Goal: Task Accomplishment & Management: Manage account settings

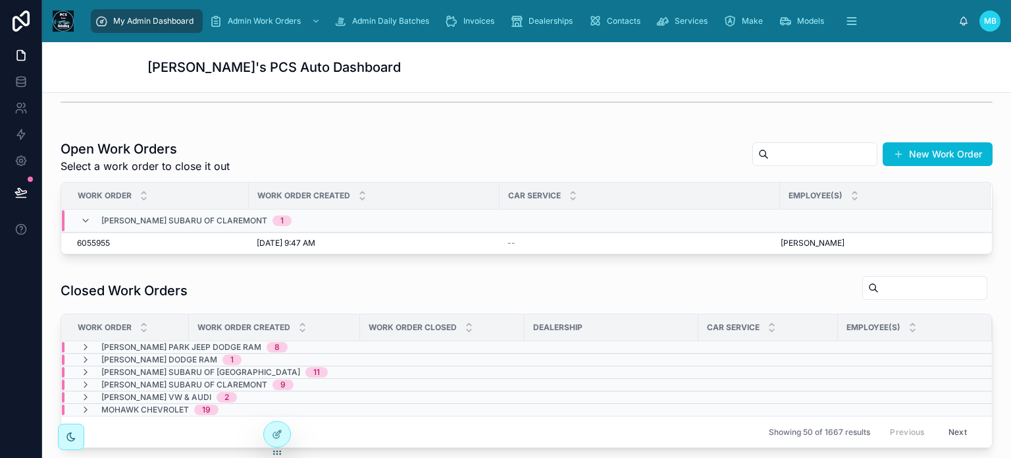
scroll to position [263, 0]
click at [94, 239] on span "6055955" at bounding box center [93, 242] width 33 height 11
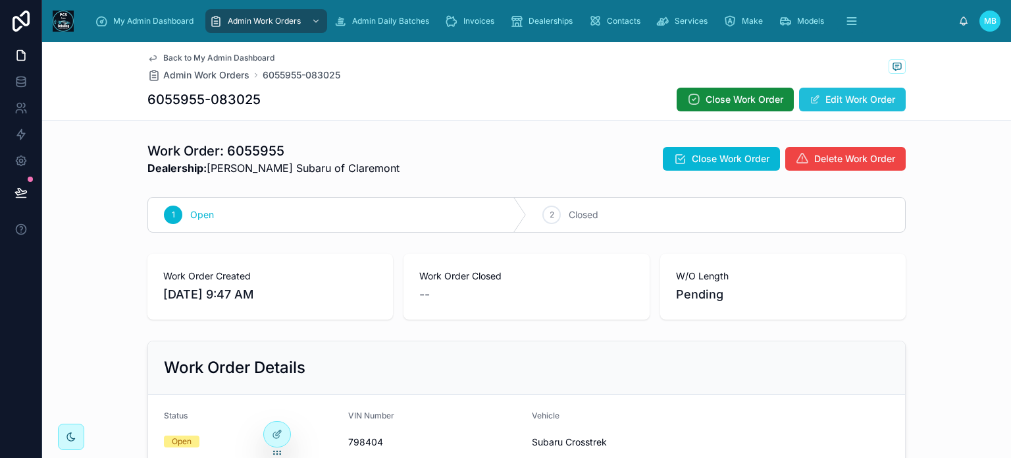
click at [843, 103] on button "Edit Work Order" at bounding box center [852, 100] width 107 height 24
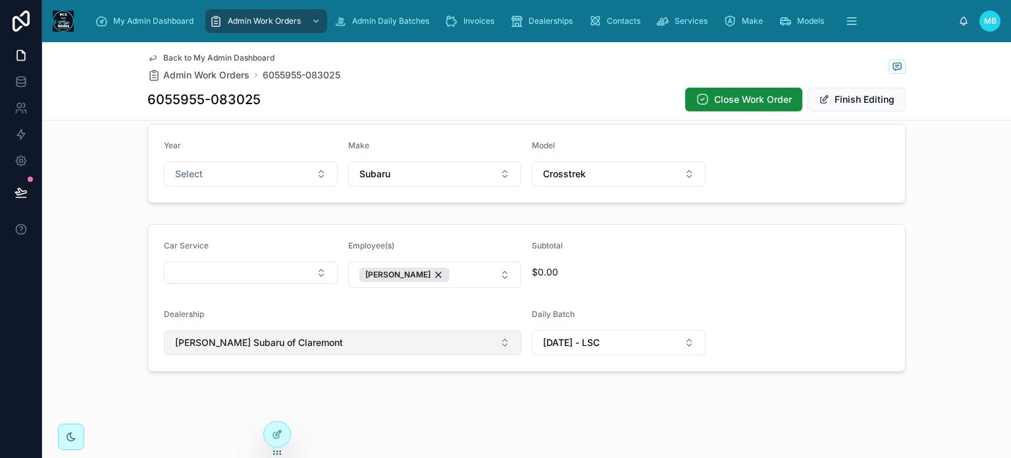
scroll to position [371, 0]
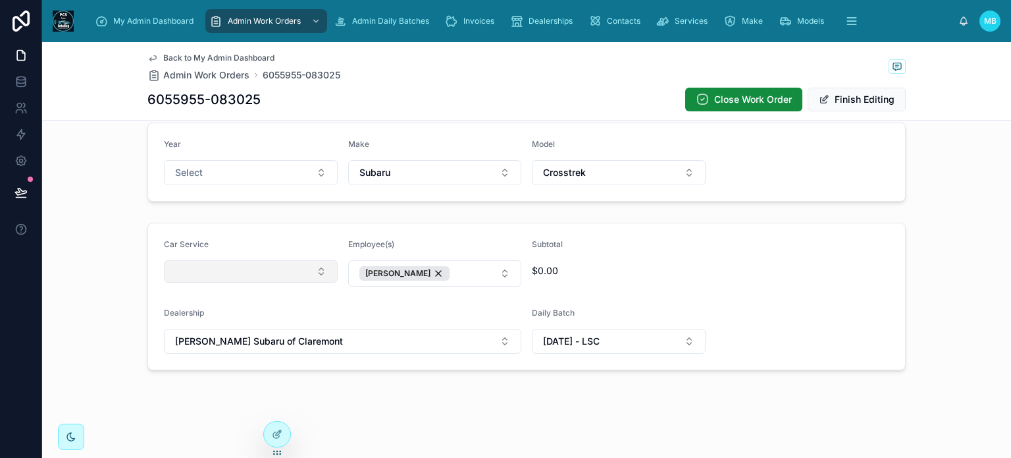
click at [219, 270] on button "Select Button" at bounding box center [251, 271] width 174 height 22
type input "*****"
click at [202, 318] on span "Courtesy Wash" at bounding box center [200, 321] width 65 height 13
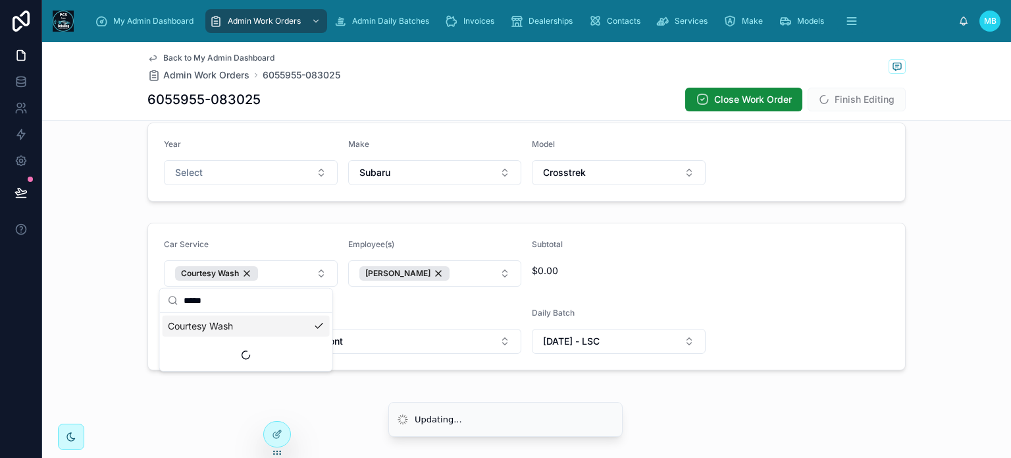
click at [747, 271] on form "Car Service Courtesy Wash Employee(s) [PERSON_NAME] Subtotal $0.00 Dealership […" at bounding box center [526, 296] width 757 height 146
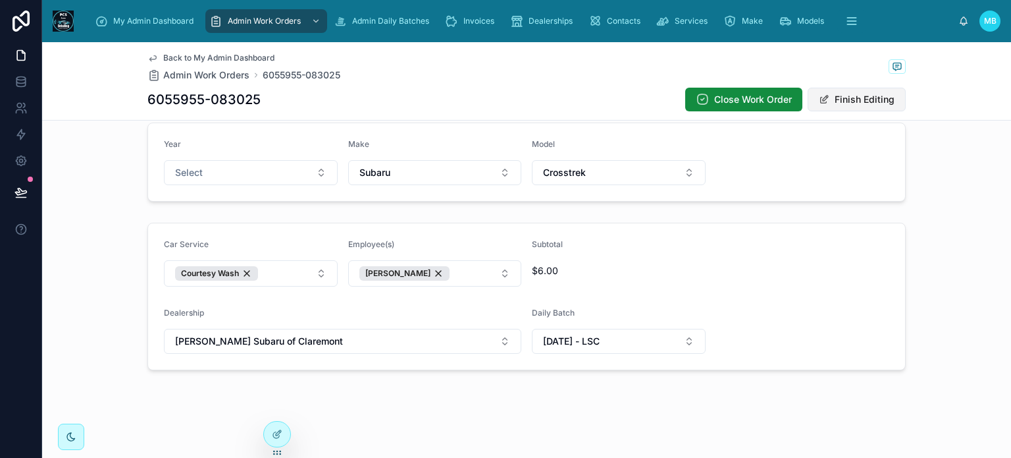
click at [881, 99] on button "Finish Editing" at bounding box center [857, 100] width 98 height 24
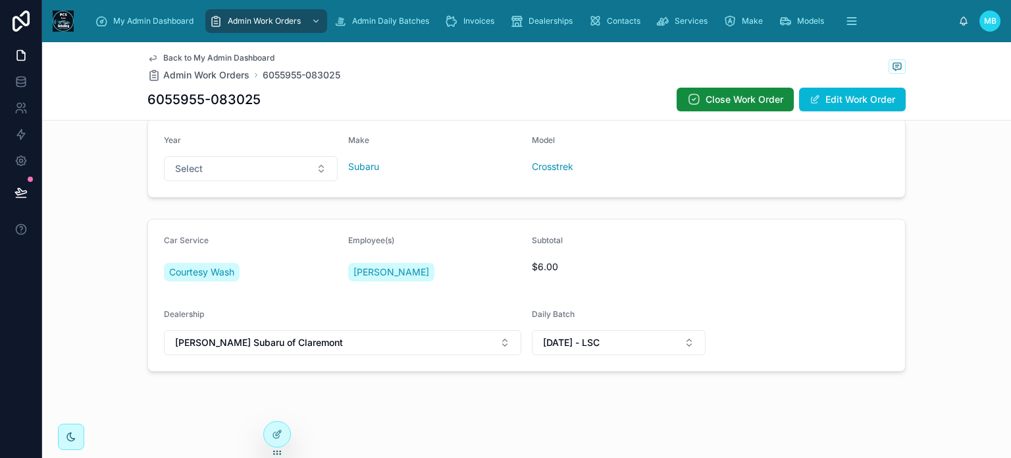
scroll to position [0, 0]
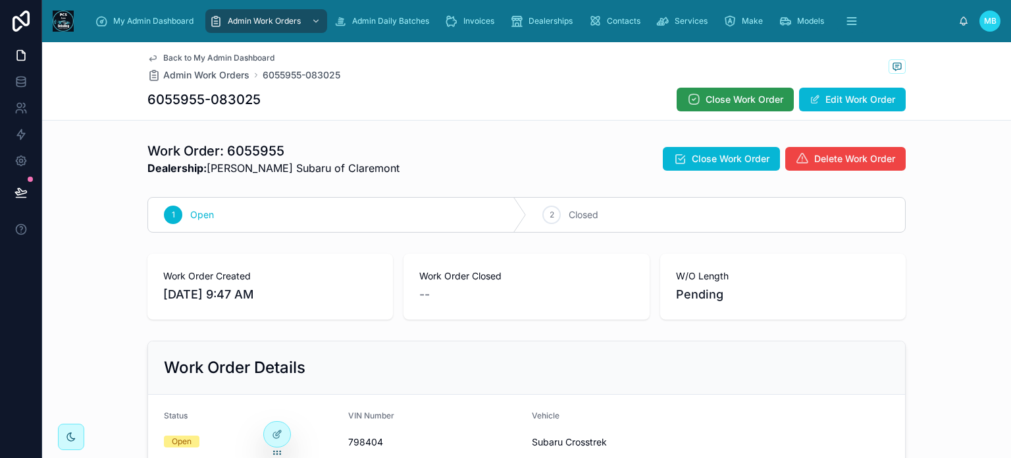
click at [711, 107] on button "Close Work Order" at bounding box center [735, 100] width 117 height 24
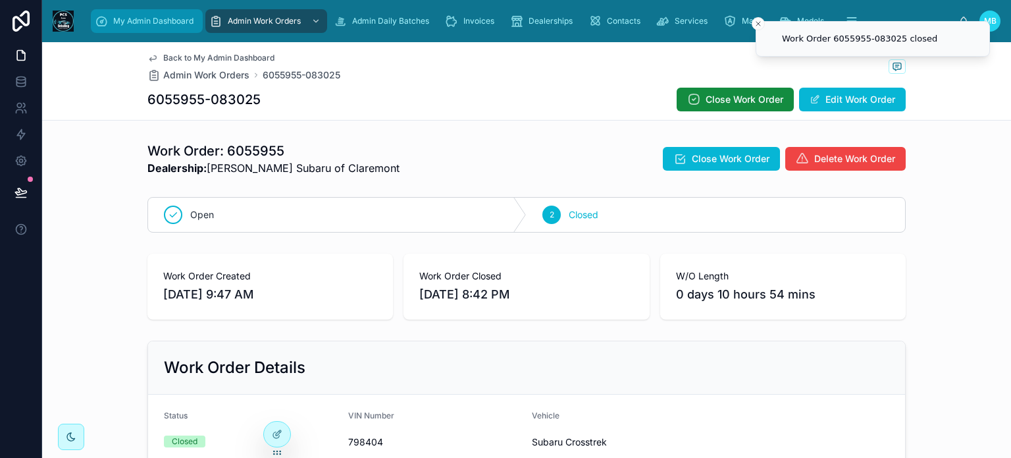
click at [134, 22] on span "My Admin Dashboard" at bounding box center [153, 21] width 80 height 11
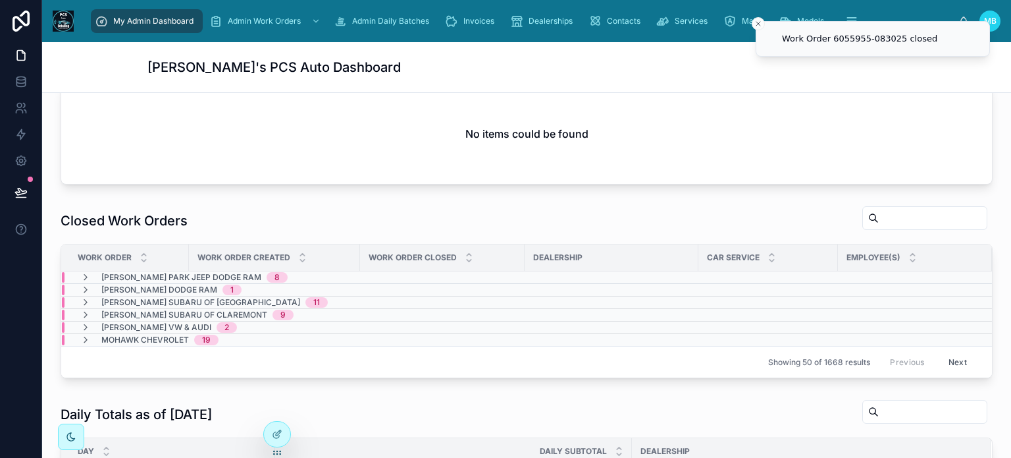
scroll to position [395, 0]
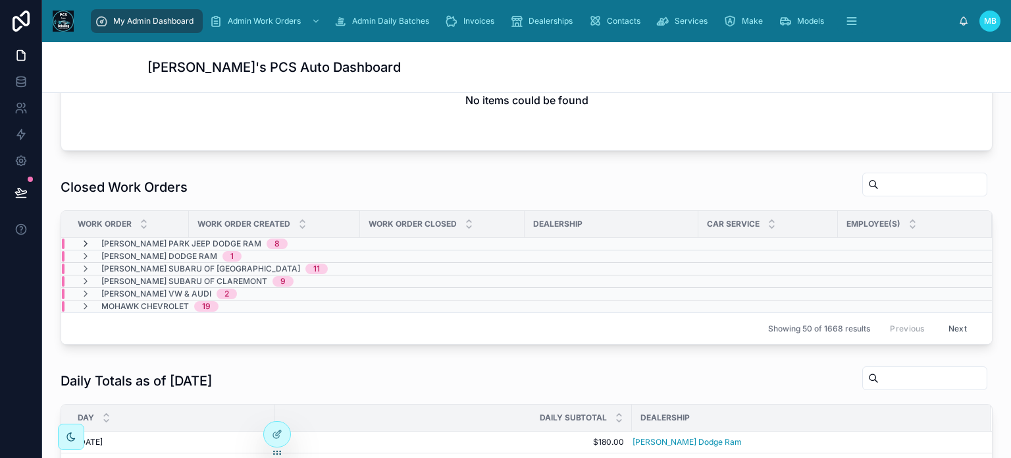
click at [85, 241] on icon at bounding box center [85, 243] width 11 height 11
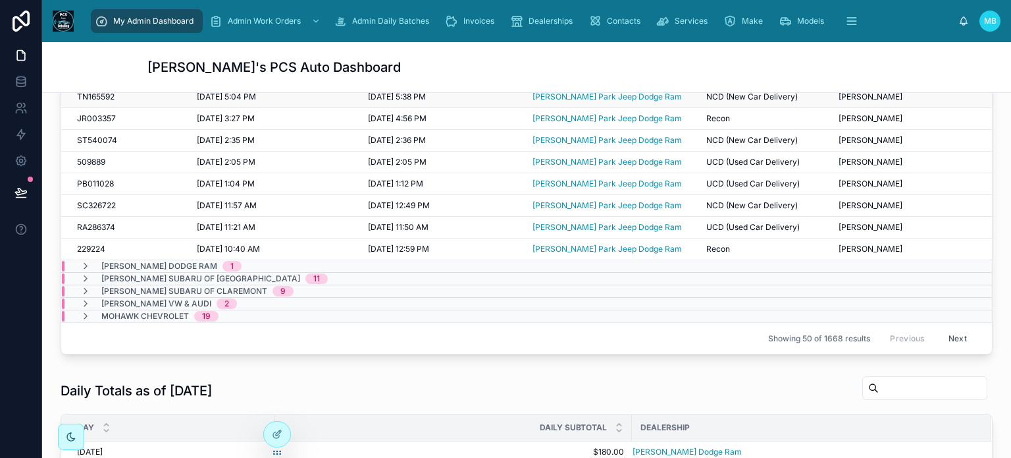
scroll to position [593, 0]
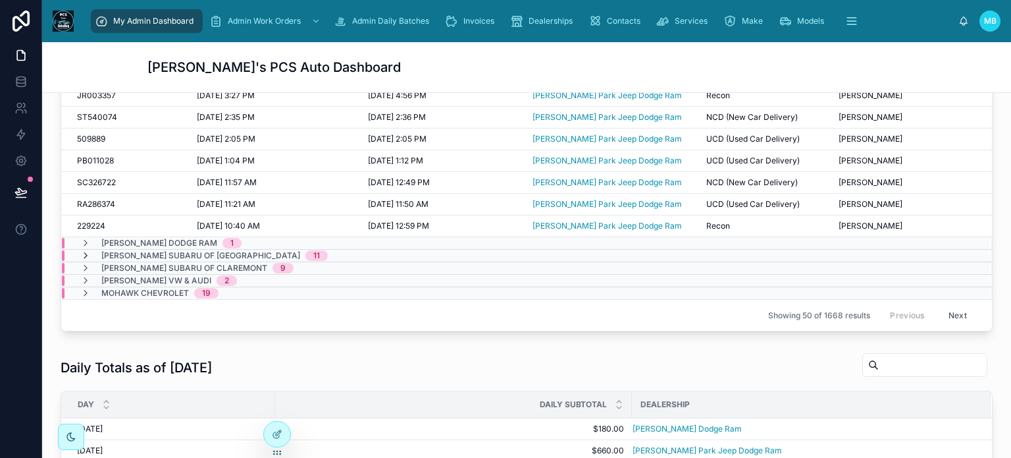
click at [86, 253] on icon at bounding box center [85, 255] width 11 height 11
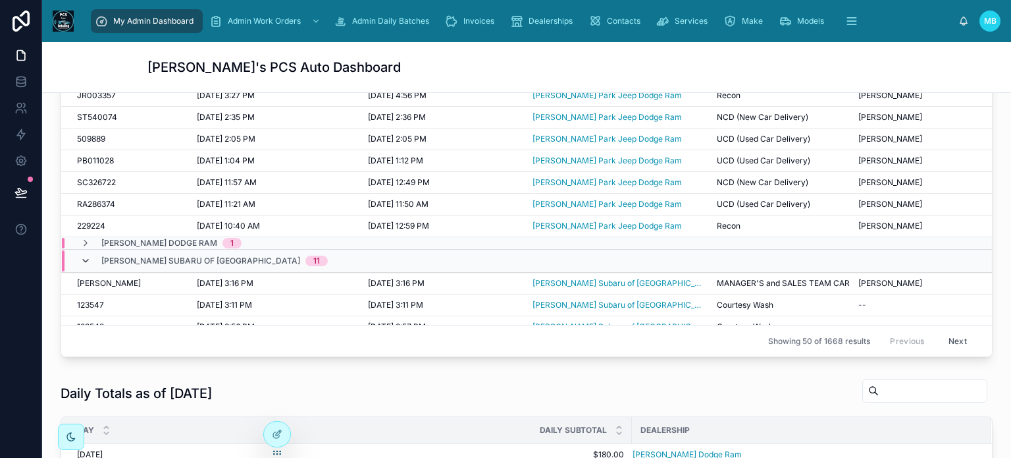
click at [86, 256] on icon at bounding box center [85, 261] width 11 height 11
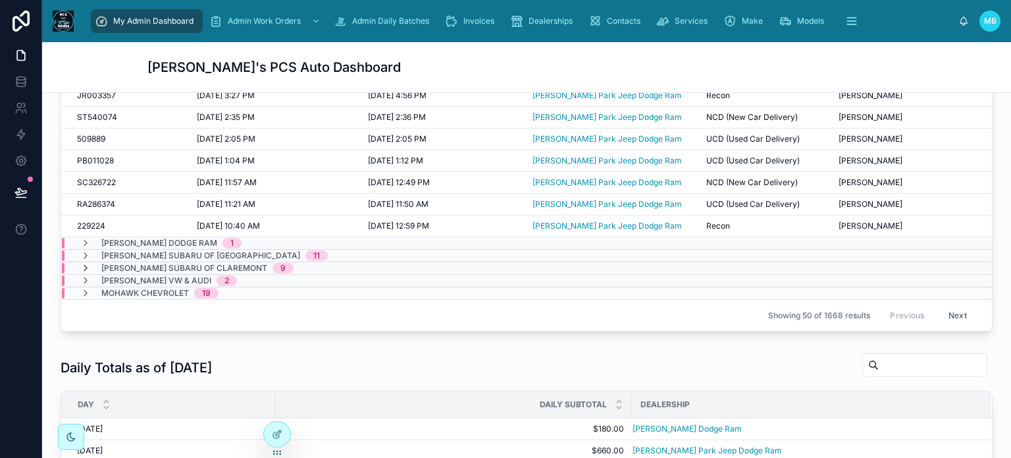
click at [86, 265] on icon at bounding box center [85, 268] width 11 height 11
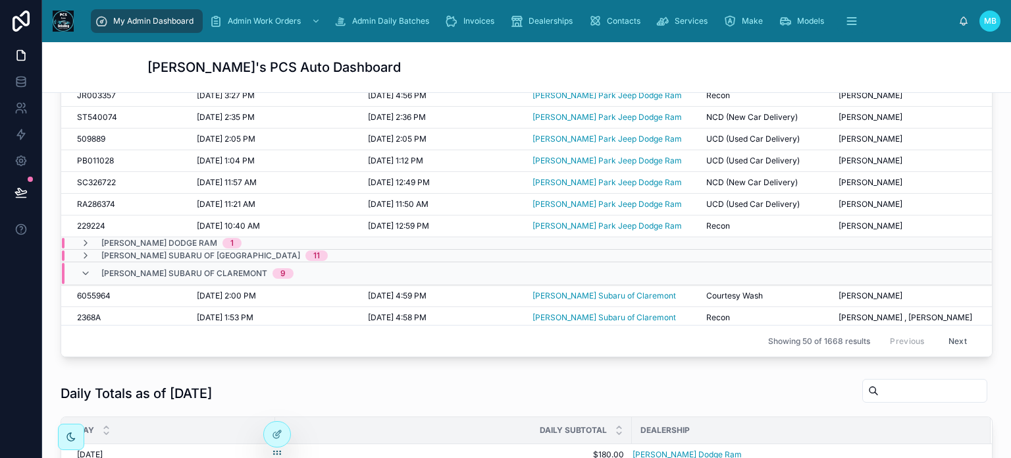
click at [86, 268] on icon at bounding box center [85, 273] width 11 height 11
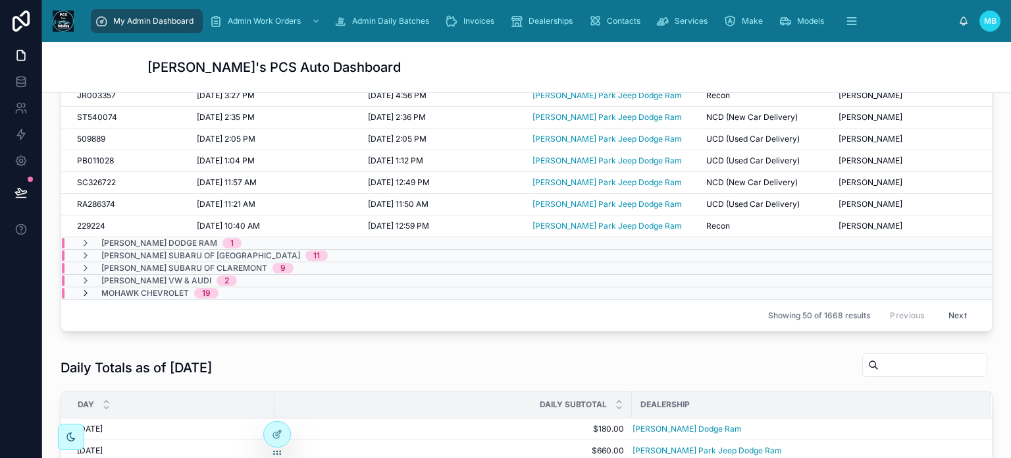
click at [87, 288] on icon at bounding box center [85, 293] width 11 height 11
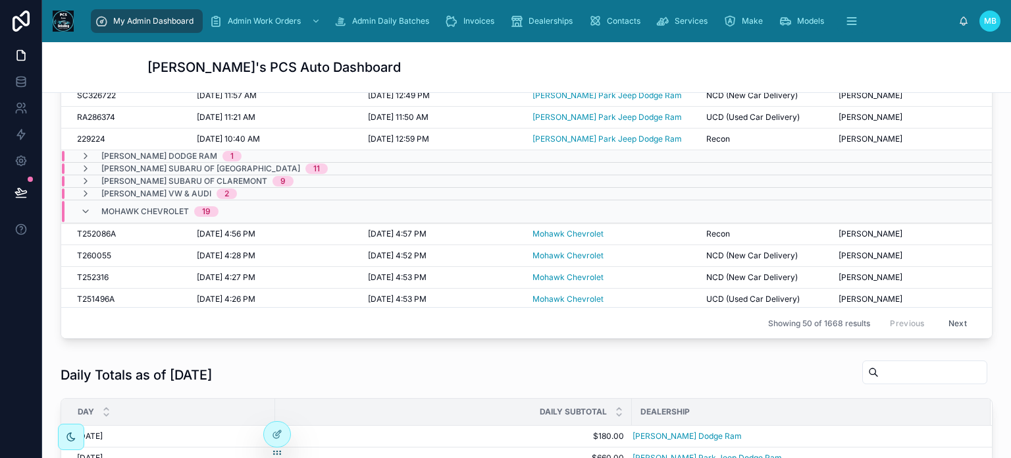
scroll to position [0, 0]
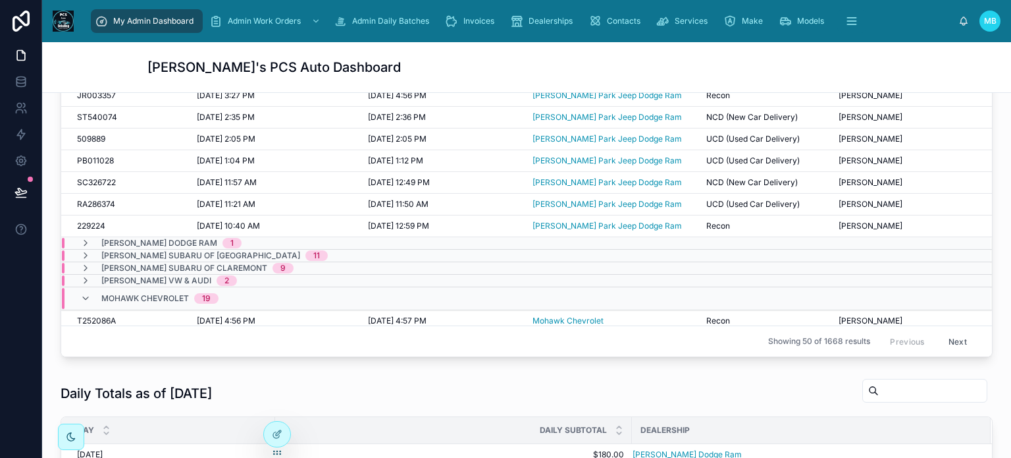
click at [103, 20] on icon "scrollable content" at bounding box center [101, 20] width 13 height 13
click at [149, 14] on div "My Admin Dashboard" at bounding box center [147, 21] width 104 height 21
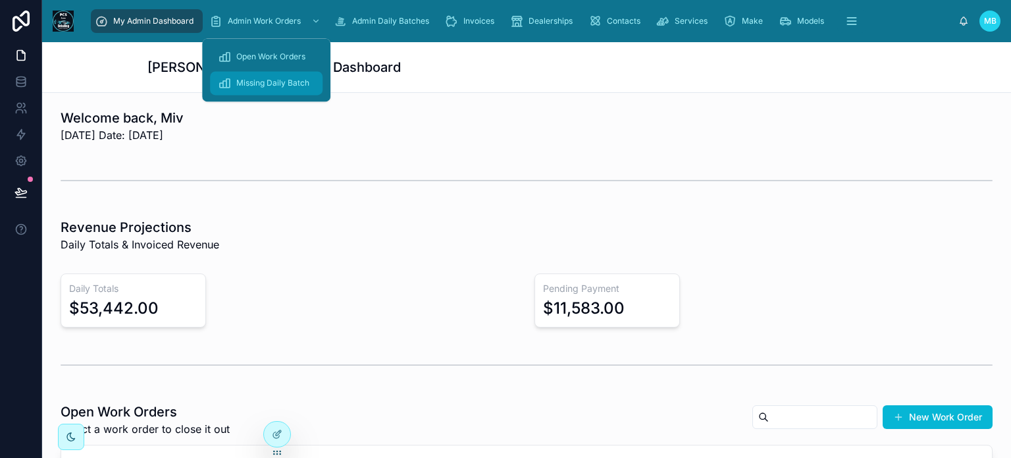
click at [258, 89] on div "Missing Daily Batch" at bounding box center [266, 82] width 97 height 21
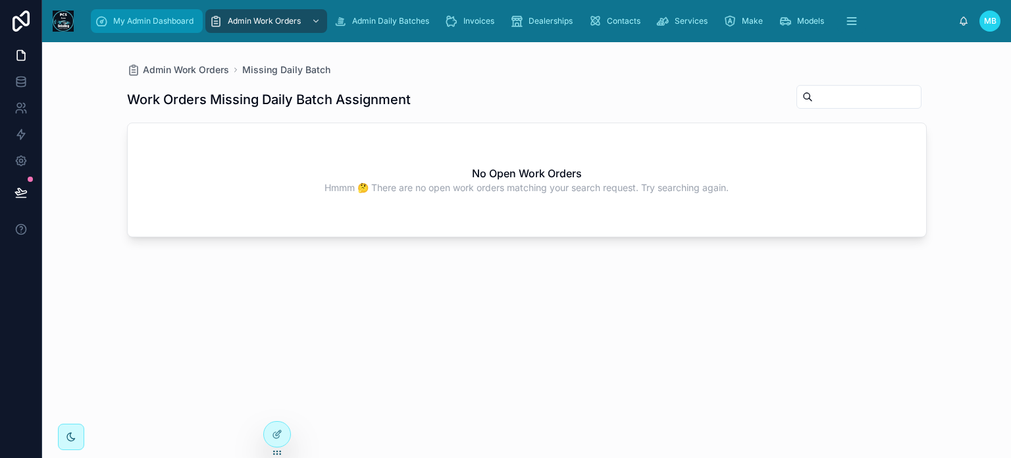
click at [114, 26] on div "My Admin Dashboard" at bounding box center [147, 21] width 104 height 21
